Goal: Task Accomplishment & Management: Use online tool/utility

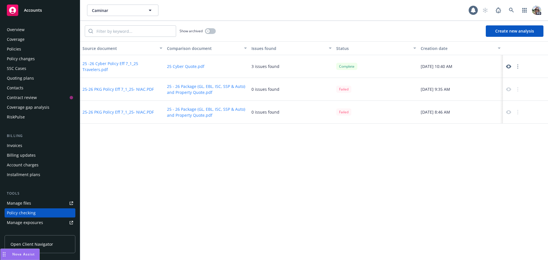
scroll to position [74, 0]
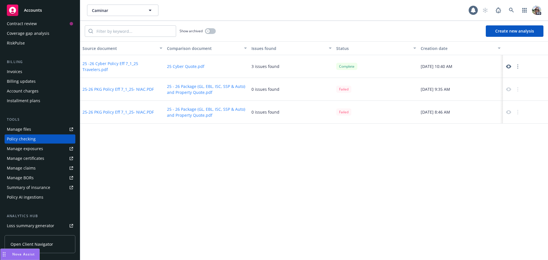
click at [508, 67] on icon at bounding box center [508, 66] width 5 height 5
click at [37, 10] on span "Accounts" at bounding box center [33, 10] width 18 height 5
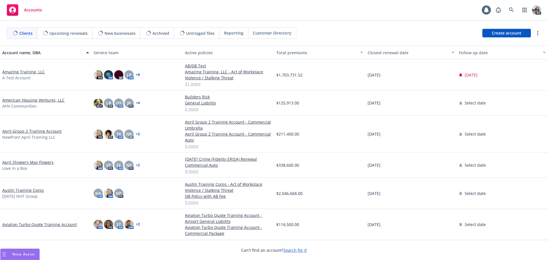
click at [11, 250] on div "Nova Assist" at bounding box center [20, 254] width 39 height 11
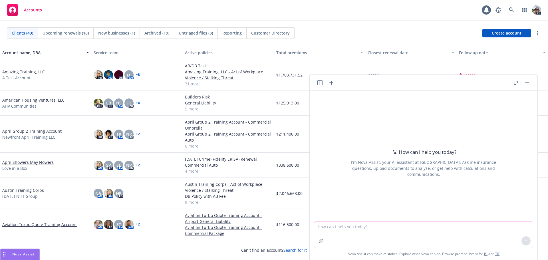
click at [328, 227] on textarea at bounding box center [423, 235] width 219 height 26
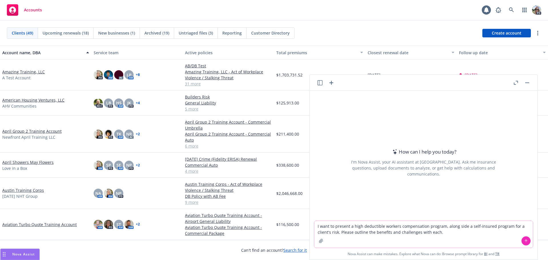
type textarea "I want to present a high deductible workers compensation program, along side a …"
click at [524, 241] on icon at bounding box center [526, 241] width 4 height 4
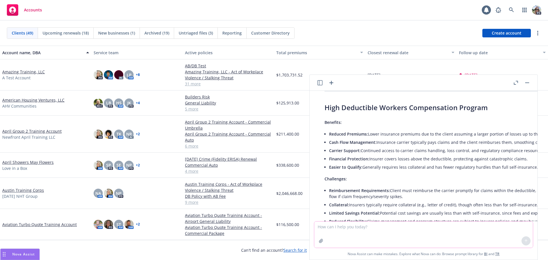
scroll to position [51, 0]
drag, startPoint x: 532, startPoint y: 136, endPoint x: 414, endPoint y: 184, distance: 127.6
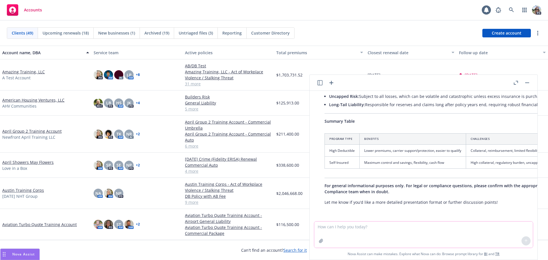
click at [332, 229] on textarea at bounding box center [423, 235] width 219 height 26
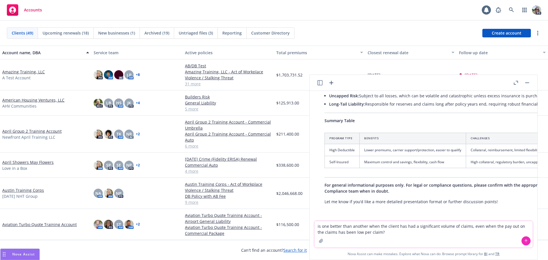
type textarea "is one better than another when the client has had a significant volume of clai…"
click at [524, 242] on icon at bounding box center [526, 241] width 4 height 4
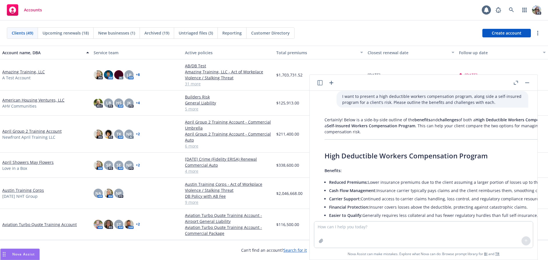
scroll to position [8, 0]
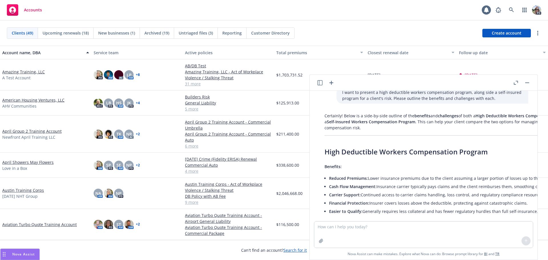
click at [321, 80] on icon "button" at bounding box center [319, 82] width 5 height 5
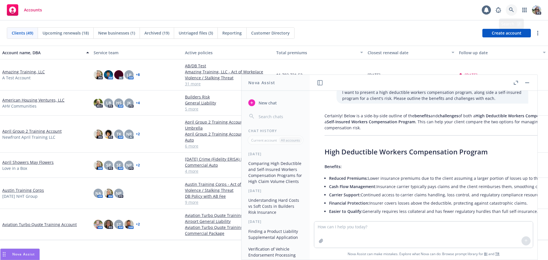
click at [513, 7] on link at bounding box center [511, 9] width 11 height 11
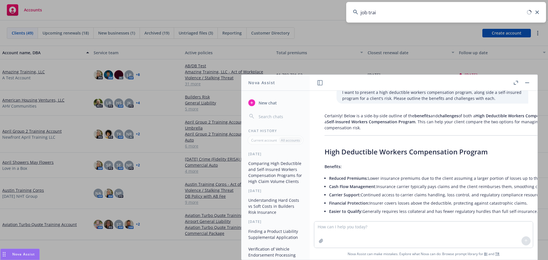
type input "job train"
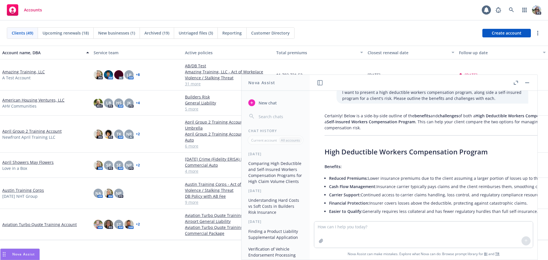
click at [526, 82] on rect "button" at bounding box center [527, 82] width 4 height 1
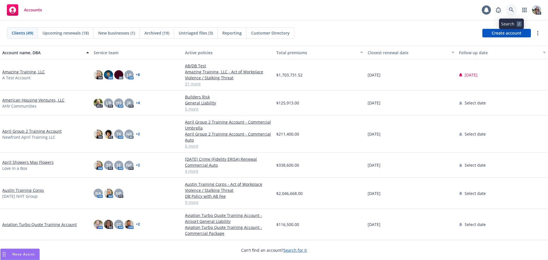
click at [514, 10] on link at bounding box center [511, 9] width 11 height 11
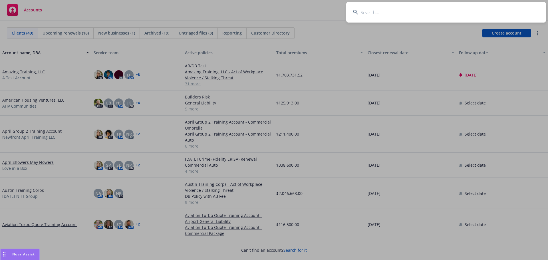
click at [452, 16] on input at bounding box center [446, 12] width 200 height 21
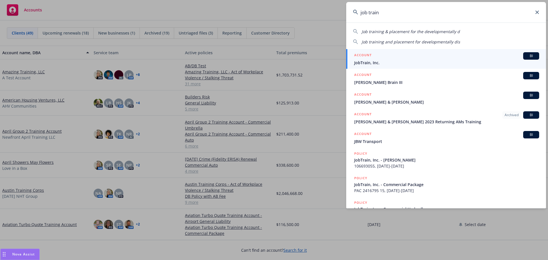
type input "job train"
click at [387, 58] on div "ACCOUNT BI" at bounding box center [446, 55] width 185 height 7
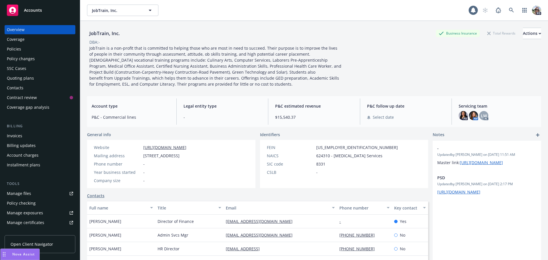
click at [16, 48] on div "Policies" at bounding box center [14, 49] width 14 height 9
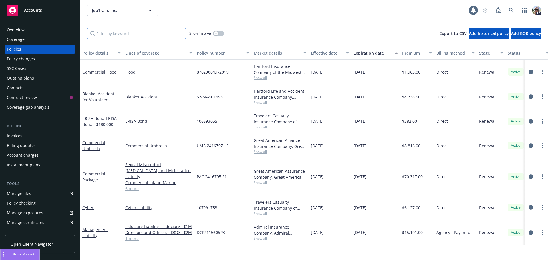
click at [111, 36] on input "Filter by keyword..." at bounding box center [136, 33] width 99 height 11
click at [88, 205] on link "Cyber" at bounding box center [87, 207] width 11 height 5
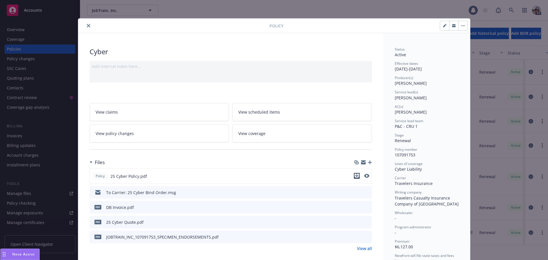
click at [355, 176] on icon "download file" at bounding box center [357, 176] width 5 height 5
click at [356, 223] on icon "download file" at bounding box center [357, 222] width 5 height 5
drag, startPoint x: 87, startPoint y: 23, endPoint x: 83, endPoint y: 28, distance: 6.1
click at [86, 23] on button "close" at bounding box center [88, 25] width 7 height 7
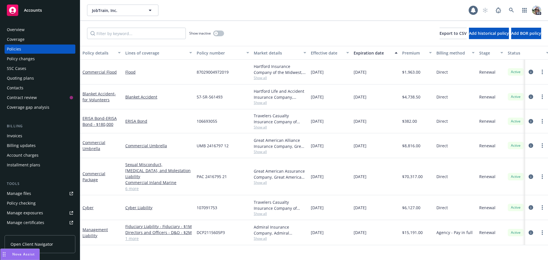
click at [30, 204] on div "Policy checking" at bounding box center [21, 203] width 29 height 9
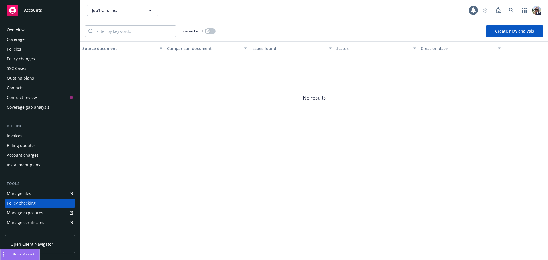
scroll to position [64, 0]
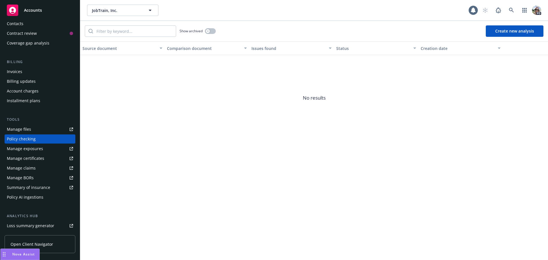
click at [495, 29] on button "Create new analysis" at bounding box center [515, 30] width 58 height 11
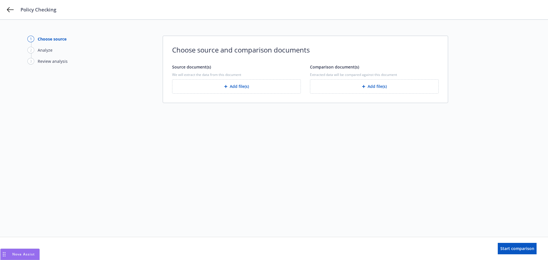
click at [214, 86] on button "Add file(s)" at bounding box center [236, 86] width 129 height 14
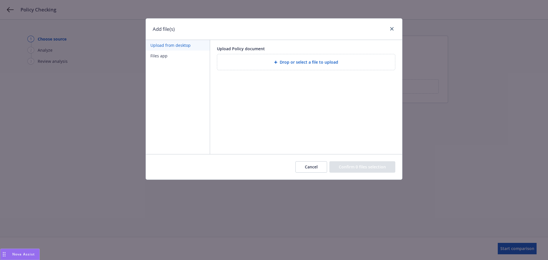
click at [242, 57] on div "Drop or select a file to upload" at bounding box center [306, 62] width 178 height 16
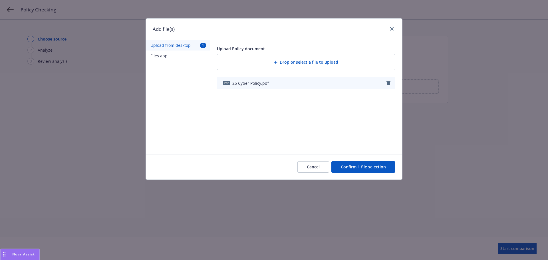
click at [351, 163] on button "Confirm 1 file selection" at bounding box center [363, 166] width 64 height 11
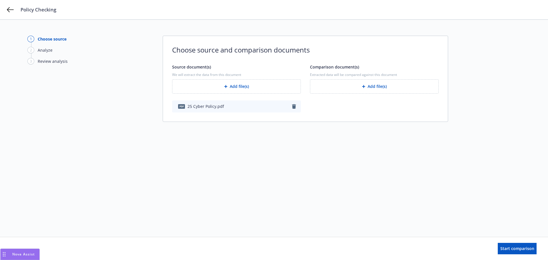
click at [361, 85] on button "Add file(s)" at bounding box center [374, 86] width 129 height 14
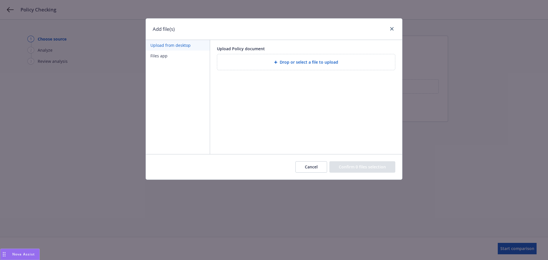
click at [253, 64] on div "Drop or select a file to upload" at bounding box center [306, 62] width 169 height 7
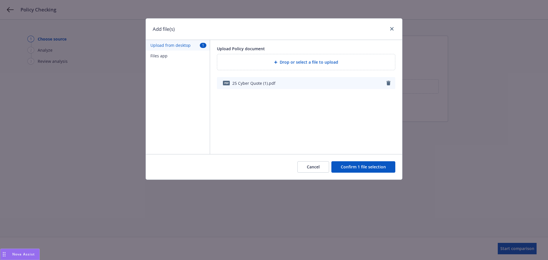
click at [359, 167] on button "Confirm 1 file selection" at bounding box center [363, 166] width 64 height 11
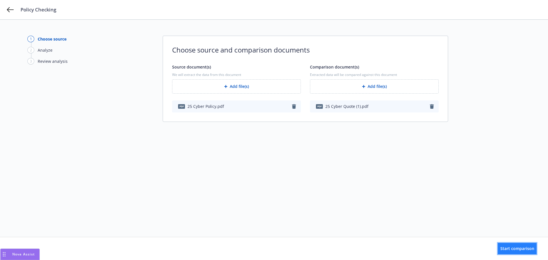
click at [501, 247] on span "Start comparison" at bounding box center [517, 248] width 34 height 5
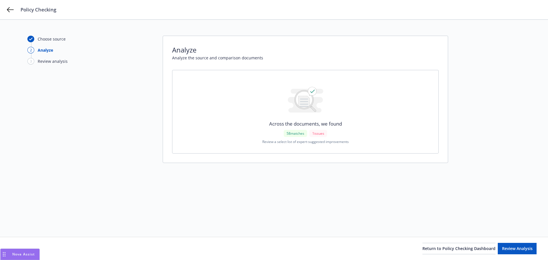
click at [47, 40] on div "Choose source" at bounding box center [52, 39] width 28 height 6
click at [508, 249] on span "Review Analysis" at bounding box center [517, 248] width 31 height 5
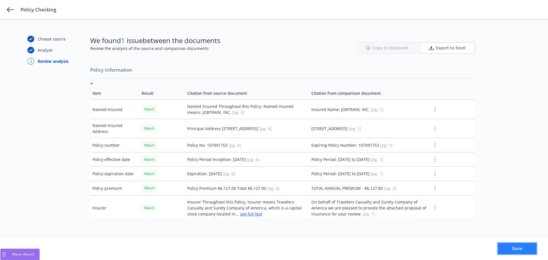
click at [521, 249] on span "Done" at bounding box center [517, 248] width 10 height 5
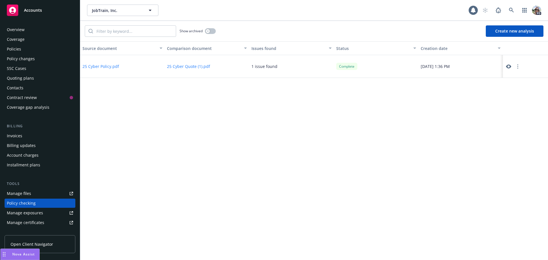
scroll to position [64, 0]
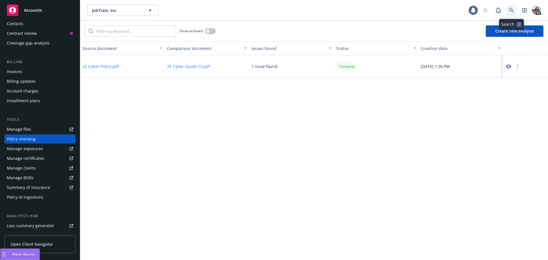
click at [513, 11] on icon at bounding box center [511, 10] width 5 height 5
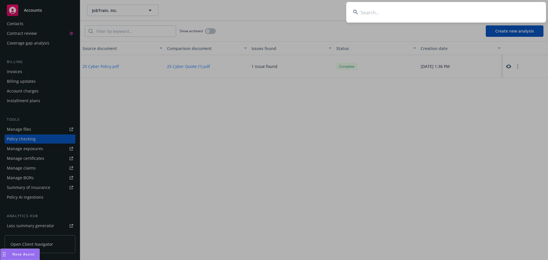
click at [379, 10] on input at bounding box center [446, 12] width 200 height 21
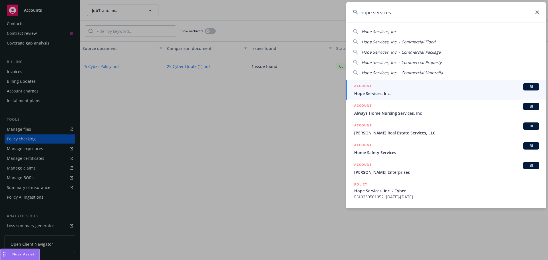
type input "hope services"
click at [371, 92] on span "Hope Services, Inc." at bounding box center [446, 93] width 185 height 6
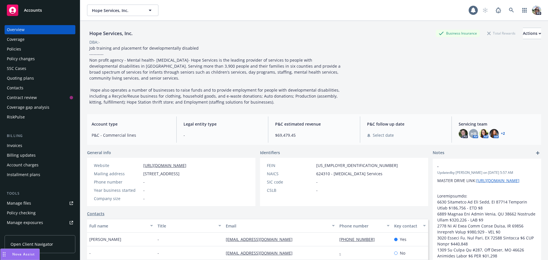
click at [16, 49] on div "Policies" at bounding box center [14, 49] width 14 height 9
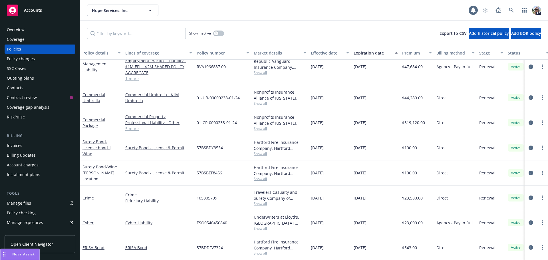
scroll to position [86, 0]
click at [92, 200] on div "Crime" at bounding box center [101, 198] width 43 height 25
click at [89, 195] on link "Crime" at bounding box center [87, 197] width 11 height 5
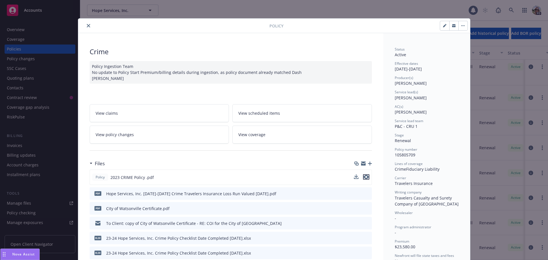
click at [365, 177] on icon "preview file" at bounding box center [366, 177] width 5 height 4
click at [355, 176] on icon "download file" at bounding box center [357, 177] width 5 height 5
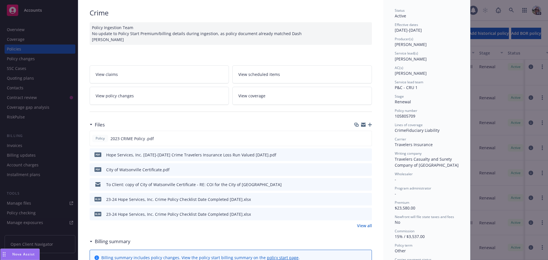
scroll to position [57, 0]
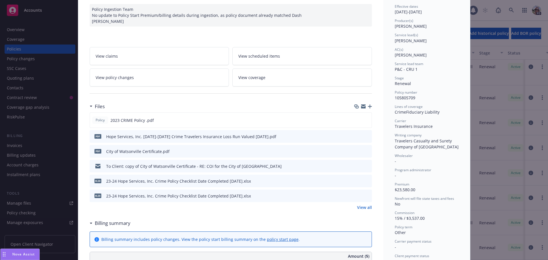
click at [357, 207] on link "View all" at bounding box center [364, 207] width 15 height 6
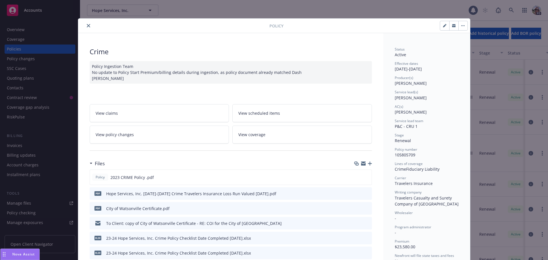
click at [85, 27] on button "close" at bounding box center [88, 25] width 7 height 7
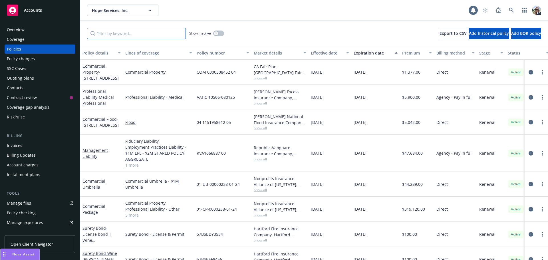
click at [129, 38] on input "Filter by keyword..." at bounding box center [136, 33] width 99 height 11
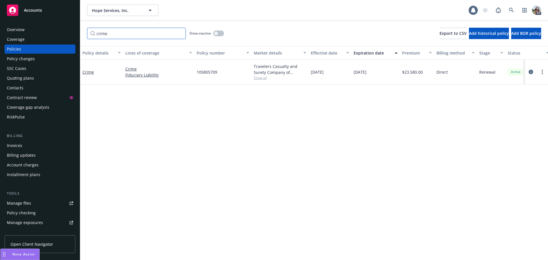
type input "crime"
click at [217, 32] on icon "button" at bounding box center [216, 33] width 2 height 2
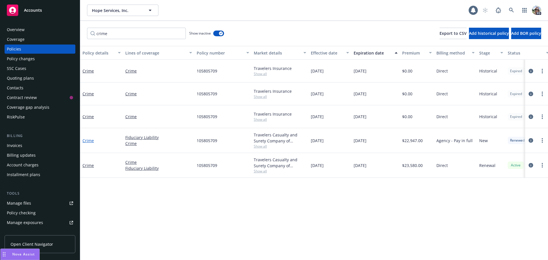
click at [91, 140] on link "Crime" at bounding box center [87, 140] width 11 height 5
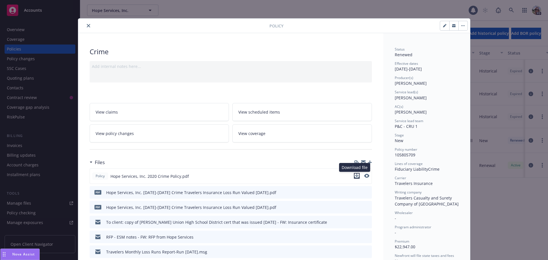
click at [356, 176] on icon "download file" at bounding box center [357, 176] width 5 height 5
click at [321, 29] on div at bounding box center [375, 26] width 184 height 10
click at [87, 26] on icon "close" at bounding box center [88, 25] width 3 height 3
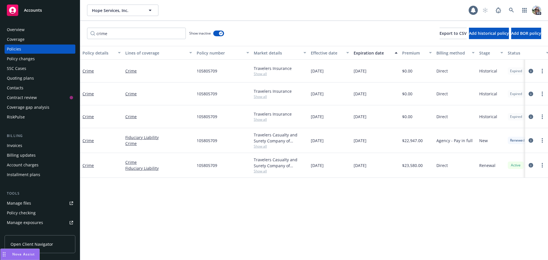
click at [29, 214] on div "Policy checking" at bounding box center [21, 212] width 29 height 9
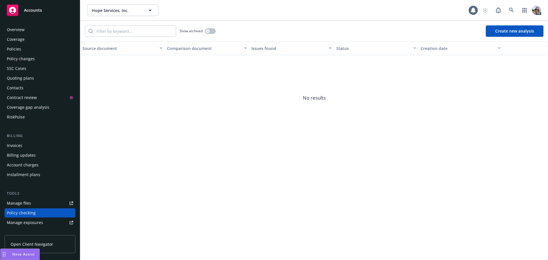
scroll to position [74, 0]
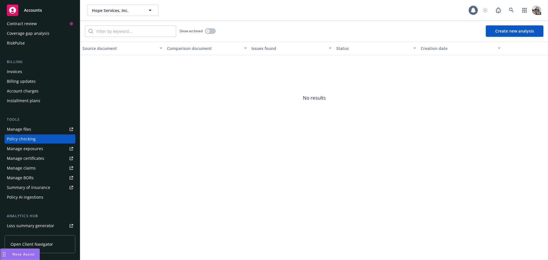
click at [493, 31] on button "Create new analysis" at bounding box center [515, 30] width 58 height 11
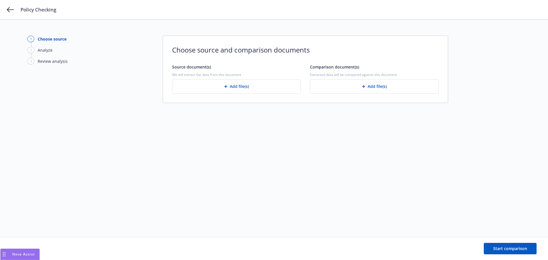
click at [204, 86] on button "Add file(s)" at bounding box center [236, 86] width 129 height 14
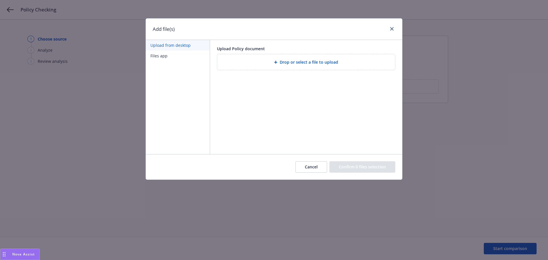
click at [287, 60] on span "Drop or select a file to upload" at bounding box center [309, 62] width 59 height 6
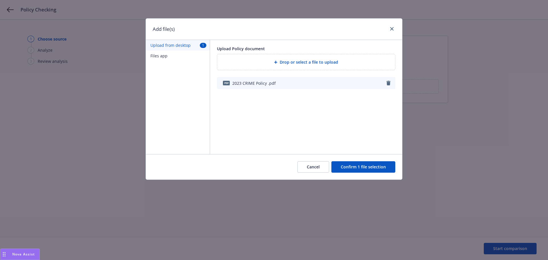
click at [295, 63] on span "Drop or select a file to upload" at bounding box center [309, 62] width 59 height 6
click at [367, 167] on button "Confirm 1 file selection" at bounding box center [363, 166] width 64 height 11
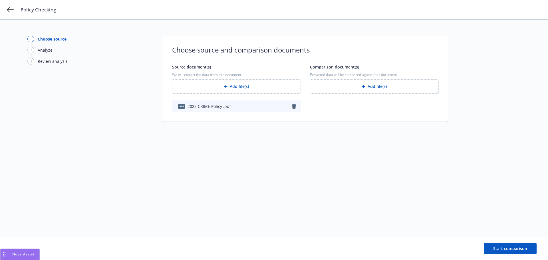
click at [360, 87] on button "Add file(s)" at bounding box center [374, 86] width 129 height 14
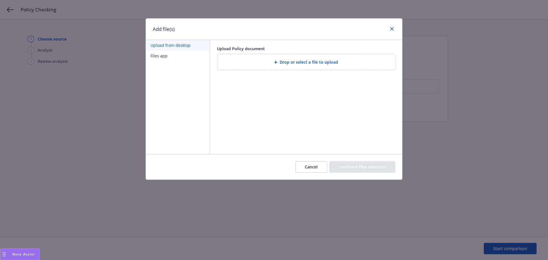
click at [261, 64] on div "Drop or select a file to upload" at bounding box center [306, 62] width 169 height 7
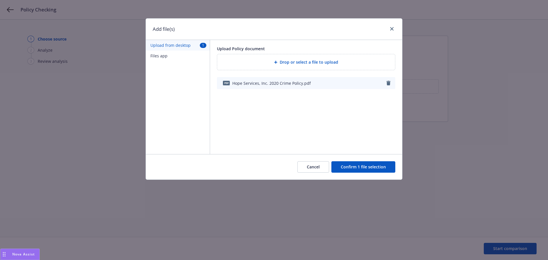
click at [367, 169] on button "Confirm 1 file selection" at bounding box center [363, 166] width 64 height 11
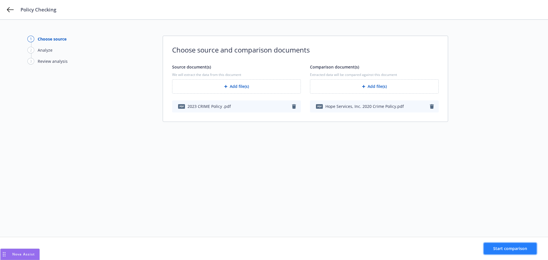
click at [516, 249] on span "Start comparison" at bounding box center [510, 248] width 34 height 5
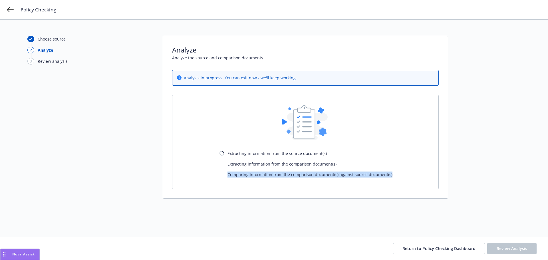
drag, startPoint x: 401, startPoint y: 174, endPoint x: 219, endPoint y: 172, distance: 182.1
click at [219, 172] on div "Extracting information from the source document(s) Extracting information from …" at bounding box center [306, 142] width 248 height 76
copy span "Comparing information from the comparison document(s) against source document(s)"
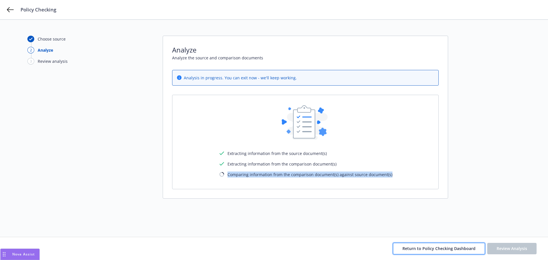
click at [448, 248] on span "Return to Policy Checking Dashboard" at bounding box center [438, 248] width 73 height 5
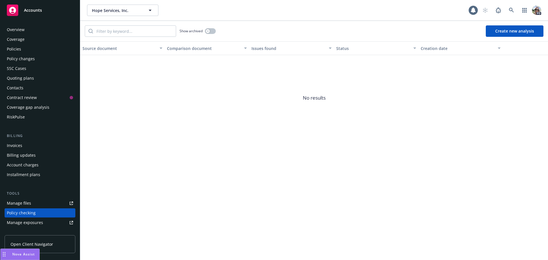
scroll to position [74, 0]
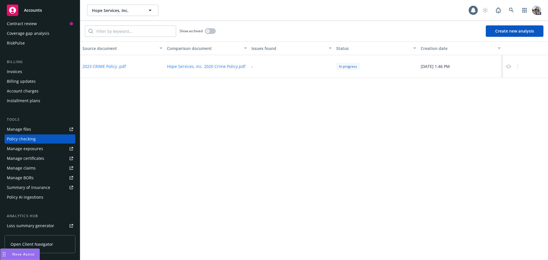
click at [509, 64] on icon at bounding box center [508, 66] width 5 height 5
click at [505, 65] on div "Analysis result is not available yet Analysis result is not available yet" at bounding box center [525, 66] width 45 height 23
click at [505, 66] on link at bounding box center [508, 66] width 7 height 7
drag, startPoint x: 336, startPoint y: 189, endPoint x: 361, endPoint y: 142, distance: 53.4
click at [337, 187] on div "Source document Comparison document Issues found Status Creation date 2023 CRIM…" at bounding box center [314, 150] width 468 height 219
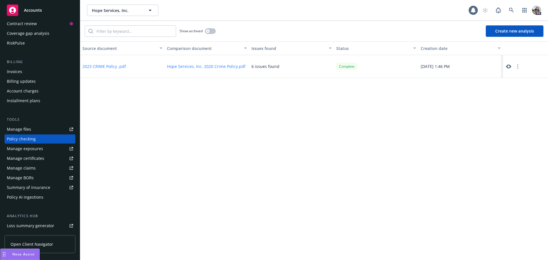
click at [509, 65] on icon at bounding box center [508, 66] width 5 height 5
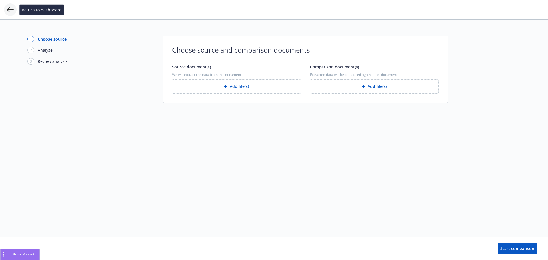
click at [13, 10] on icon at bounding box center [10, 9] width 7 height 5
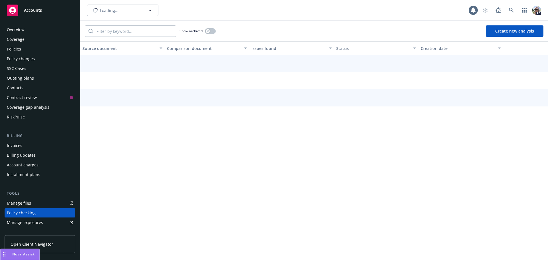
scroll to position [74, 0]
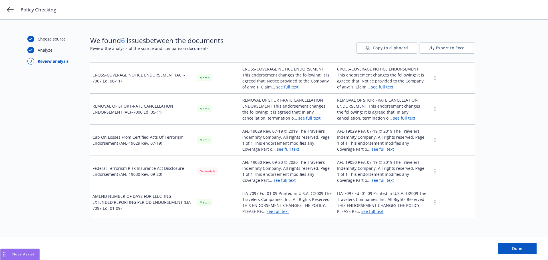
scroll to position [1273, 0]
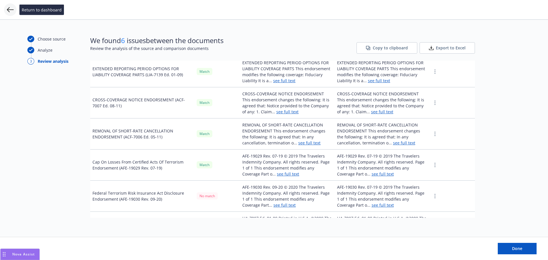
click at [10, 11] on icon at bounding box center [10, 9] width 7 height 7
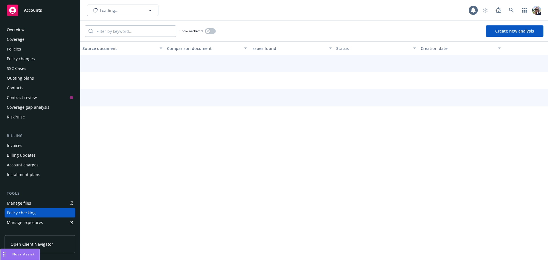
scroll to position [74, 0]
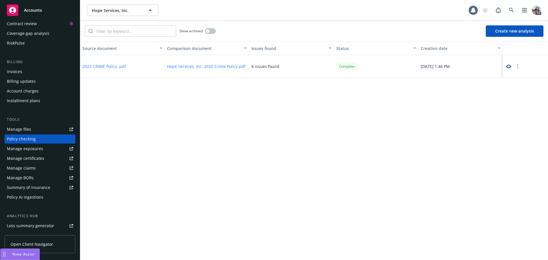
click at [510, 65] on icon at bounding box center [508, 66] width 5 height 5
click at [510, 8] on icon at bounding box center [511, 10] width 5 height 5
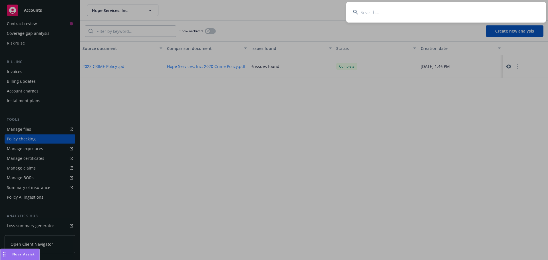
drag, startPoint x: 389, startPoint y: 12, endPoint x: 391, endPoint y: 1, distance: 11.3
click at [389, 11] on input at bounding box center [446, 12] width 200 height 21
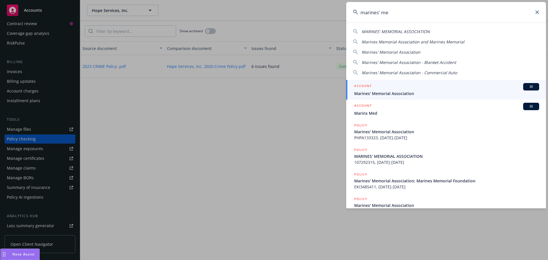
type input "marines' me"
click at [405, 89] on div "ACCOUNT BI" at bounding box center [446, 86] width 185 height 7
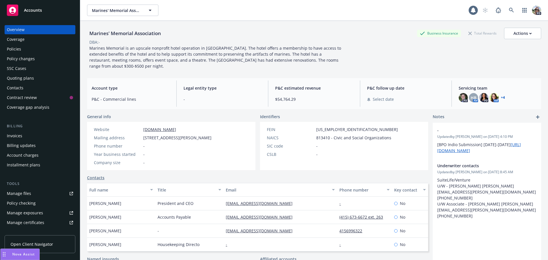
click at [14, 47] on div "Policies" at bounding box center [14, 49] width 14 height 9
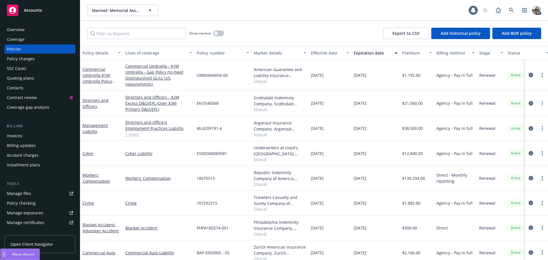
click at [21, 201] on div "Policy checking" at bounding box center [21, 203] width 29 height 9
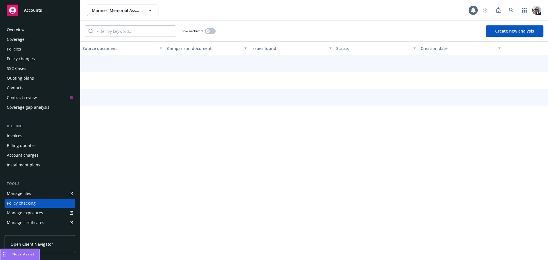
scroll to position [64, 0]
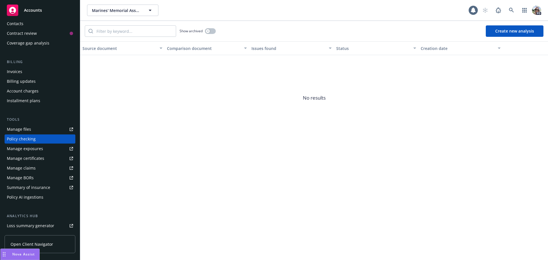
click at [519, 27] on button "Create new analysis" at bounding box center [515, 30] width 58 height 11
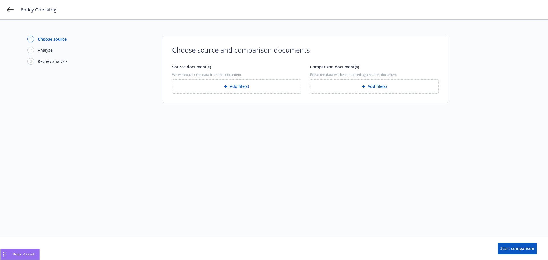
click at [231, 87] on button "Add file(s)" at bounding box center [236, 86] width 129 height 14
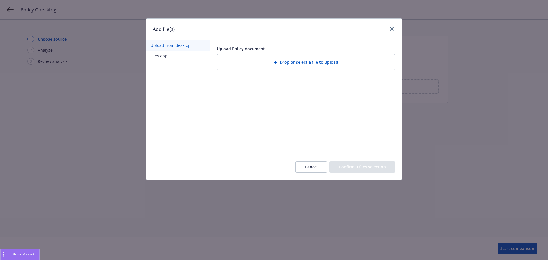
click at [152, 56] on button "Files app" at bounding box center [178, 56] width 64 height 11
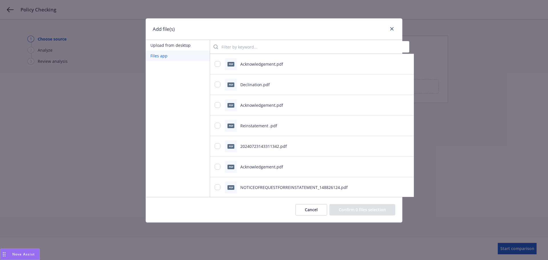
click at [255, 45] on input "search" at bounding box center [313, 46] width 191 height 11
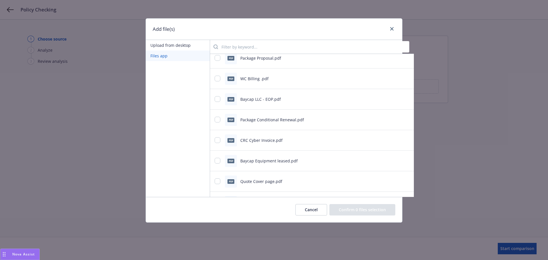
scroll to position [518, 0]
click at [390, 27] on link "close" at bounding box center [392, 28] width 7 height 7
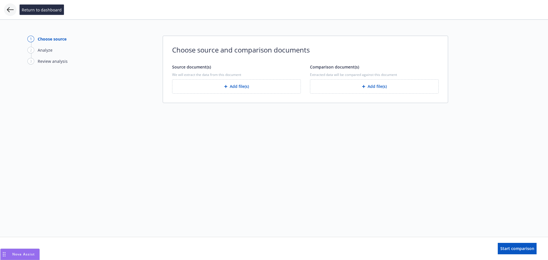
click at [9, 11] on icon at bounding box center [10, 9] width 7 height 7
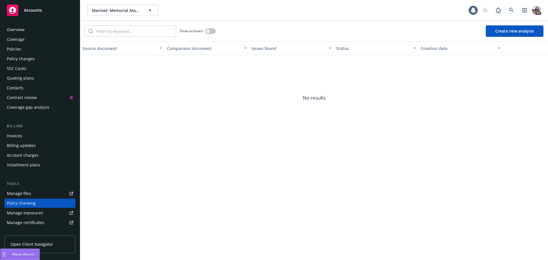
click at [15, 49] on div "Policies" at bounding box center [14, 49] width 14 height 9
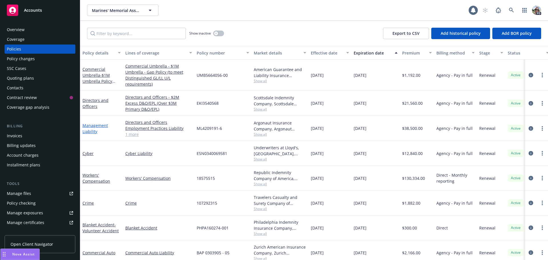
click at [88, 126] on link "Management Liability" at bounding box center [94, 128] width 25 height 11
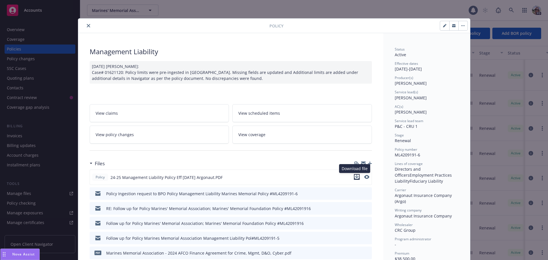
click at [355, 177] on icon "download file" at bounding box center [357, 177] width 5 height 5
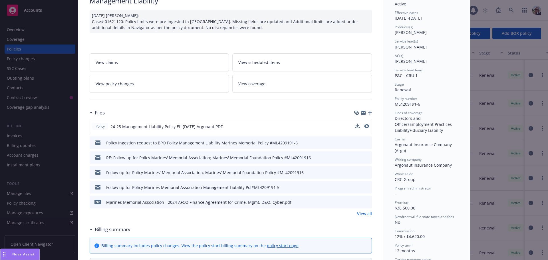
scroll to position [62, 0]
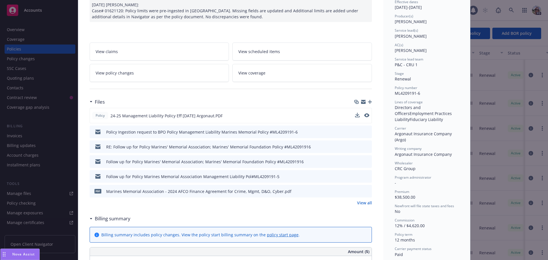
click at [366, 204] on link "View all" at bounding box center [364, 203] width 15 height 6
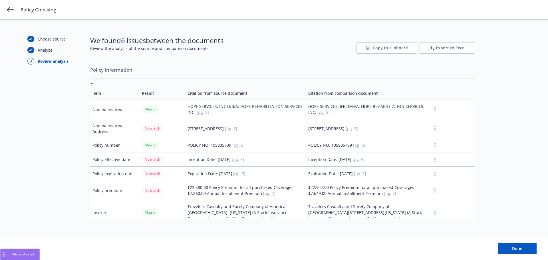
click at [43, 50] on div "Analyze" at bounding box center [45, 50] width 15 height 6
click at [432, 145] on button "button" at bounding box center [435, 145] width 7 height 7
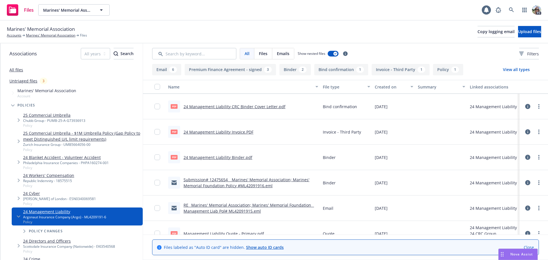
scroll to position [238, 0]
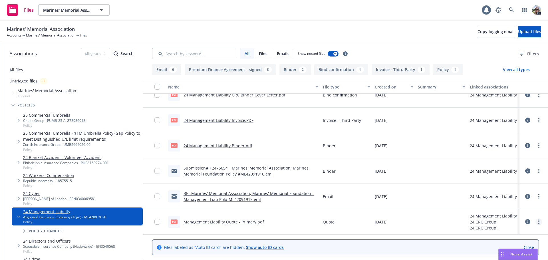
click at [538, 220] on circle "more" at bounding box center [538, 220] width 1 height 1
click at [516, 192] on link "Download" at bounding box center [513, 191] width 57 height 11
click at [36, 35] on link "Marines' Memorial Association" at bounding box center [50, 35] width 49 height 5
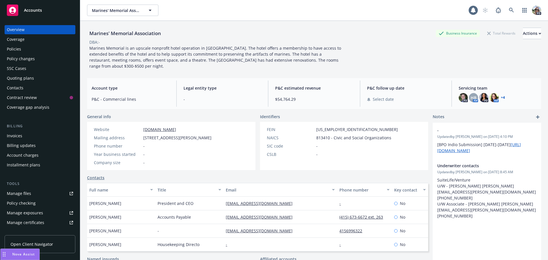
click at [24, 205] on div "Policy checking" at bounding box center [21, 203] width 29 height 9
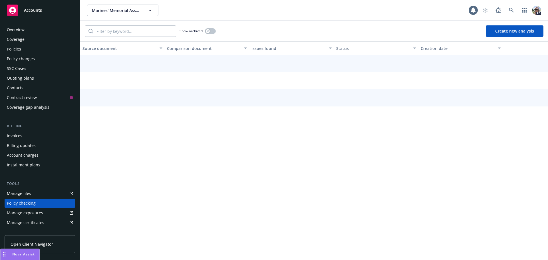
scroll to position [64, 0]
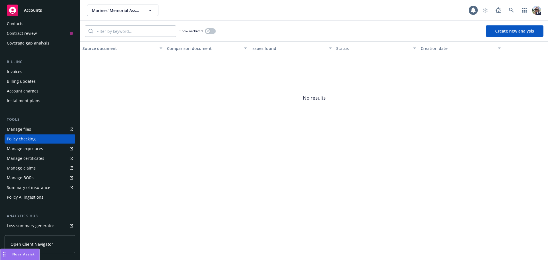
drag, startPoint x: 520, startPoint y: 32, endPoint x: 515, endPoint y: 29, distance: 5.2
click at [519, 32] on button "Create new analysis" at bounding box center [515, 30] width 58 height 11
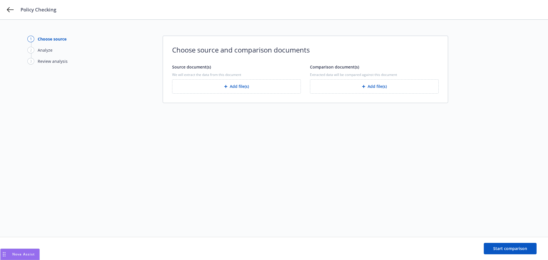
click at [245, 86] on button "Add file(s)" at bounding box center [236, 86] width 129 height 14
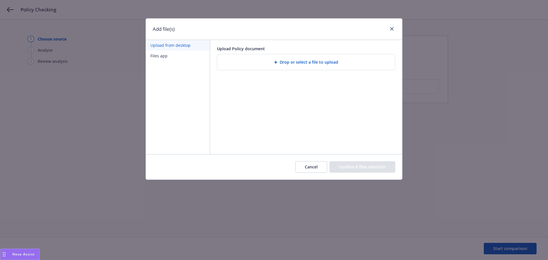
click at [261, 62] on div "Drop or select a file to upload" at bounding box center [306, 62] width 169 height 7
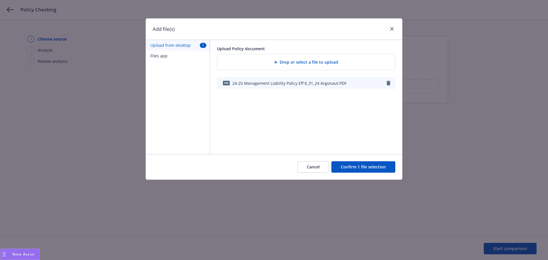
drag, startPoint x: 369, startPoint y: 167, endPoint x: 361, endPoint y: 129, distance: 39.5
click at [369, 162] on button "Confirm 1 file selection" at bounding box center [363, 166] width 64 height 11
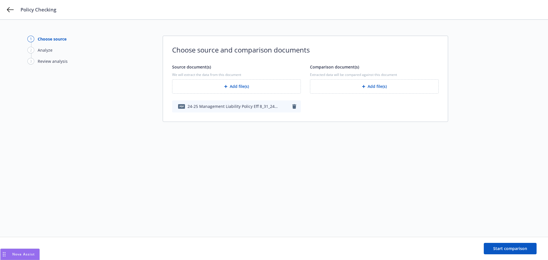
click at [338, 86] on button "Add file(s)" at bounding box center [374, 86] width 129 height 14
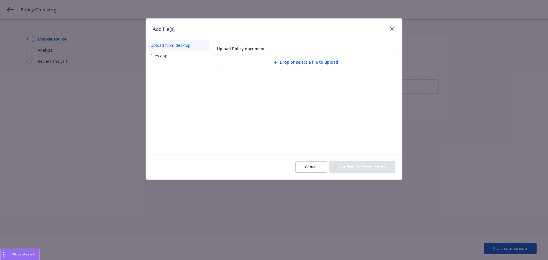
click at [235, 64] on div "Drop or select a file to upload" at bounding box center [306, 62] width 169 height 7
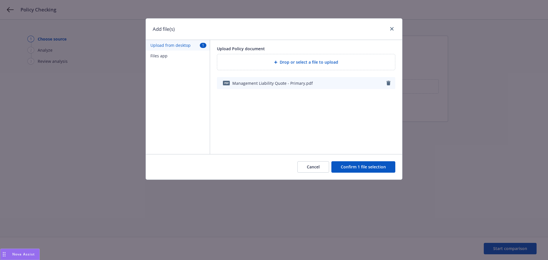
click at [374, 167] on button "Confirm 1 file selection" at bounding box center [363, 166] width 64 height 11
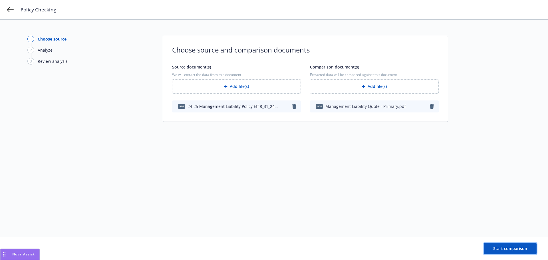
drag, startPoint x: 516, startPoint y: 247, endPoint x: 399, endPoint y: 248, distance: 116.5
click at [516, 247] on span "Start comparison" at bounding box center [510, 248] width 34 height 5
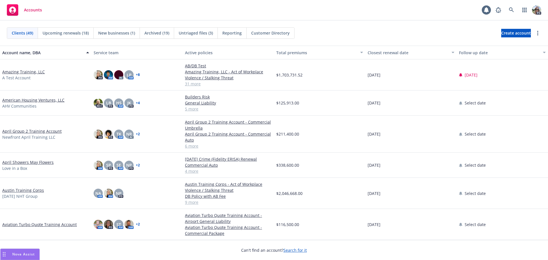
click at [13, 70] on link "Amazing Training, LLC" at bounding box center [23, 72] width 43 height 6
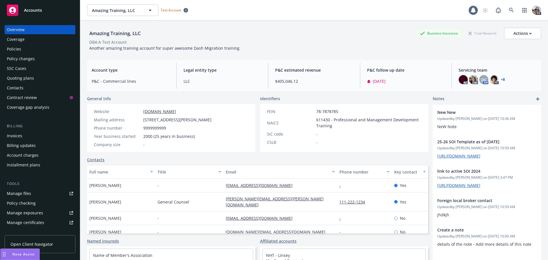
click at [16, 49] on div "Policies" at bounding box center [14, 49] width 14 height 9
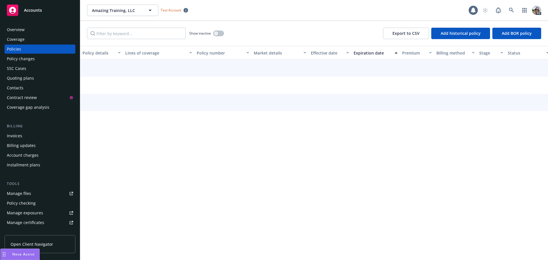
click at [16, 194] on div "Manage files" at bounding box center [19, 193] width 24 height 9
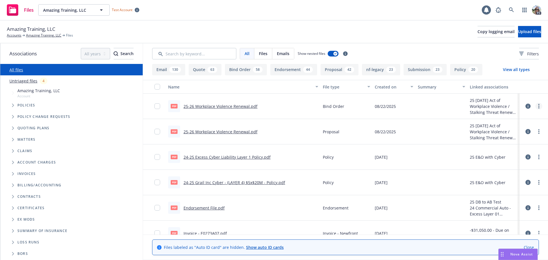
click at [536, 107] on link "more" at bounding box center [539, 106] width 7 height 7
click at [494, 150] on link "Update associations" at bounding box center [509, 151] width 57 height 11
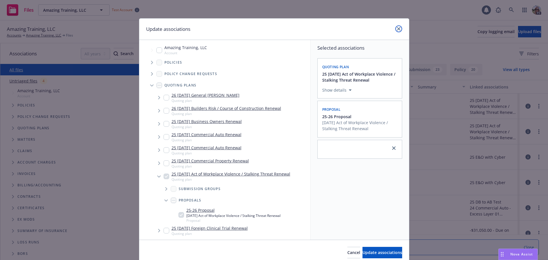
drag, startPoint x: 398, startPoint y: 27, endPoint x: 402, endPoint y: 30, distance: 5.1
click at [398, 27] on link "close" at bounding box center [398, 28] width 7 height 7
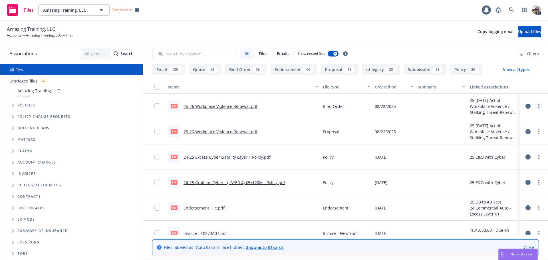
click at [538, 105] on circle "more" at bounding box center [538, 104] width 1 height 1
click at [495, 139] on link "Edit" at bounding box center [509, 140] width 57 height 11
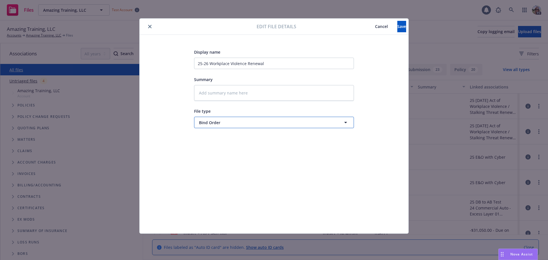
click at [225, 122] on span "Bind Order" at bounding box center [263, 123] width 129 height 6
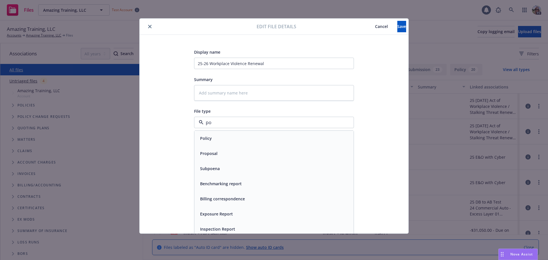
type input "pol"
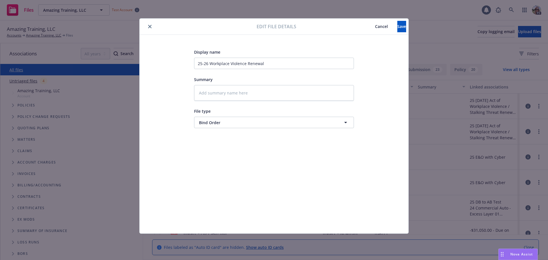
type textarea "x"
